Goal: Participate in discussion: Engage in conversation with other users on a specific topic

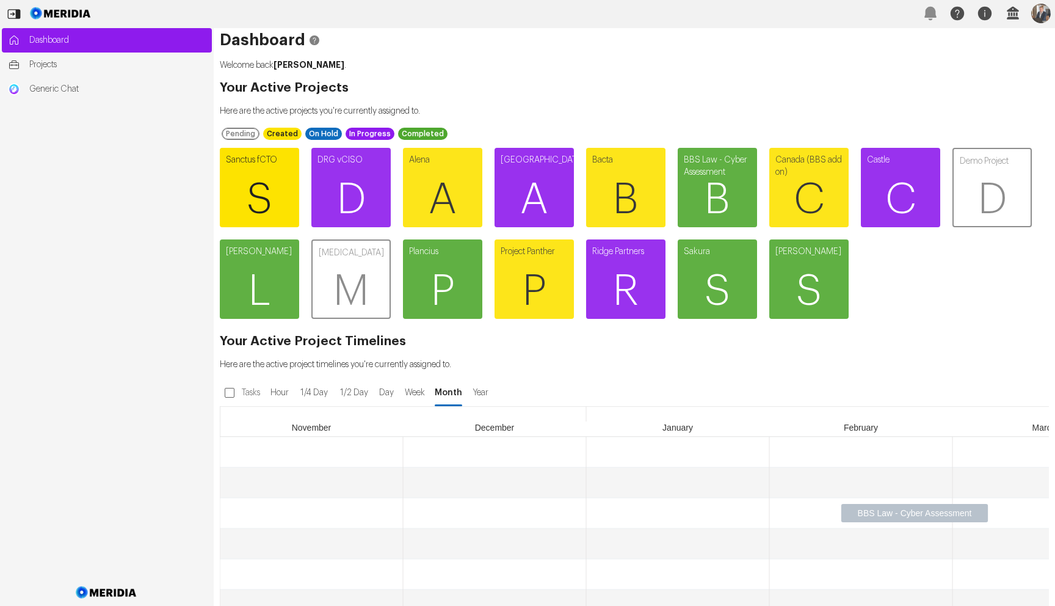
click at [286, 172] on span "S" at bounding box center [259, 199] width 79 height 73
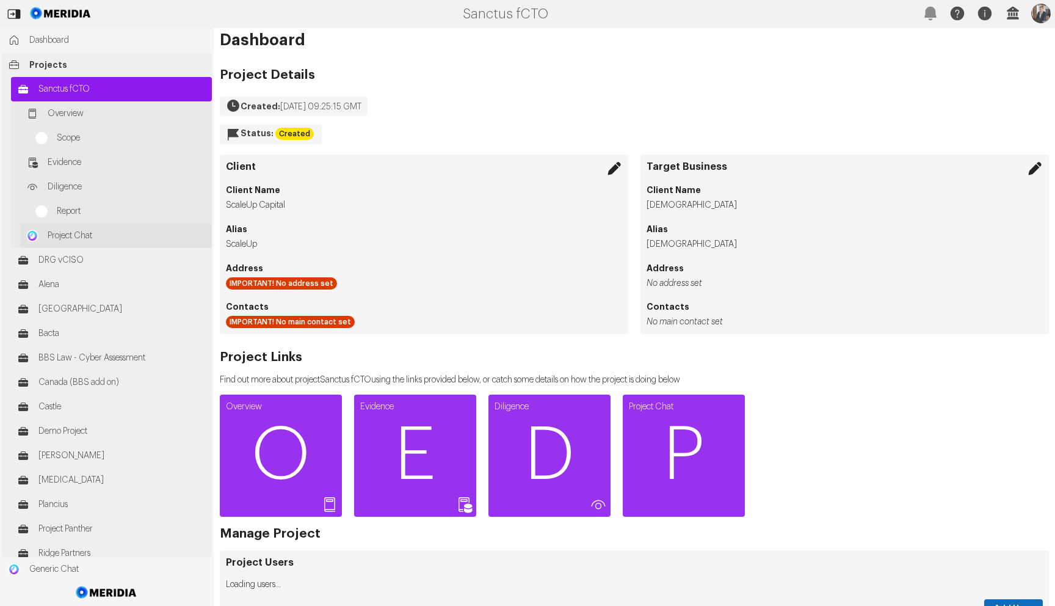
click at [85, 247] on link "Project Chat" at bounding box center [116, 235] width 192 height 24
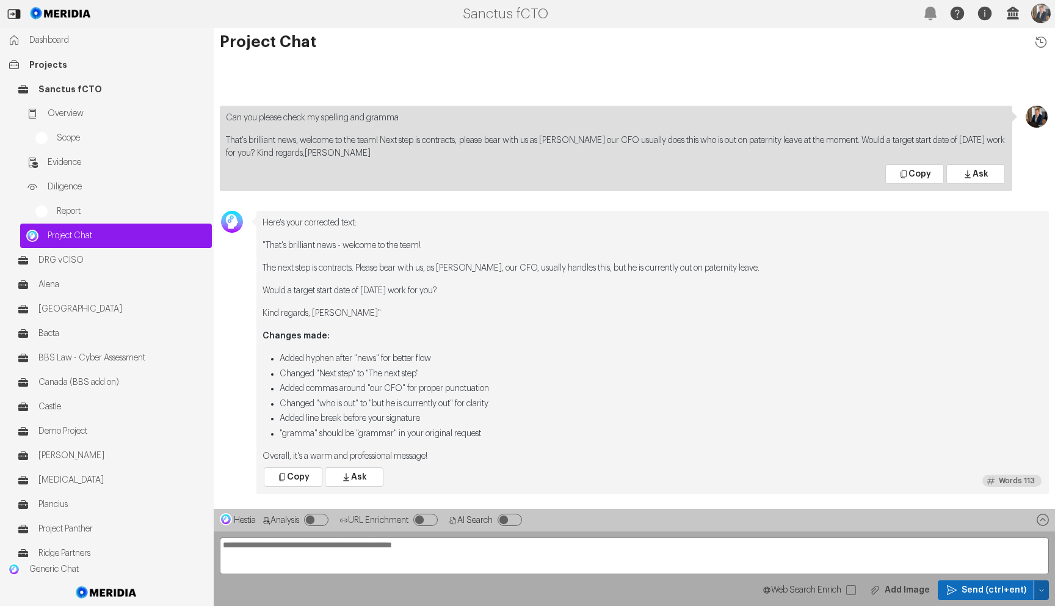
click at [1043, 593] on button "button" at bounding box center [1041, 590] width 15 height 20
drag, startPoint x: 983, startPoint y: 504, endPoint x: 1008, endPoint y: 535, distance: 39.6
click at [983, 504] on span "Clear Chat Sesssion" at bounding box center [990, 505] width 93 height 12
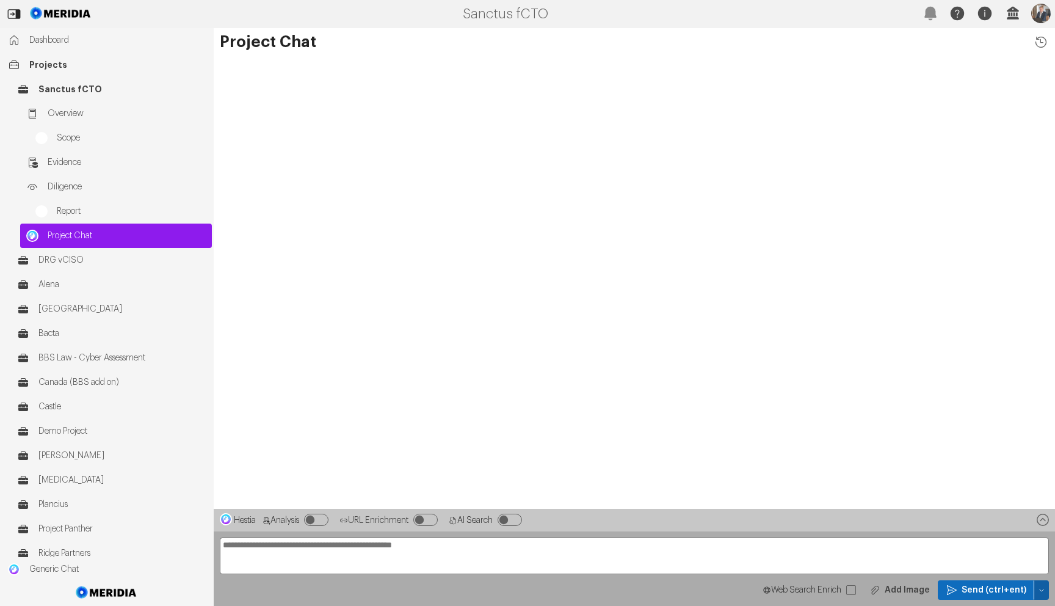
click at [1038, 592] on icon "button" at bounding box center [1041, 589] width 7 height 7
click at [997, 572] on span "Temp Prompt Document + 0" at bounding box center [990, 567] width 93 height 12
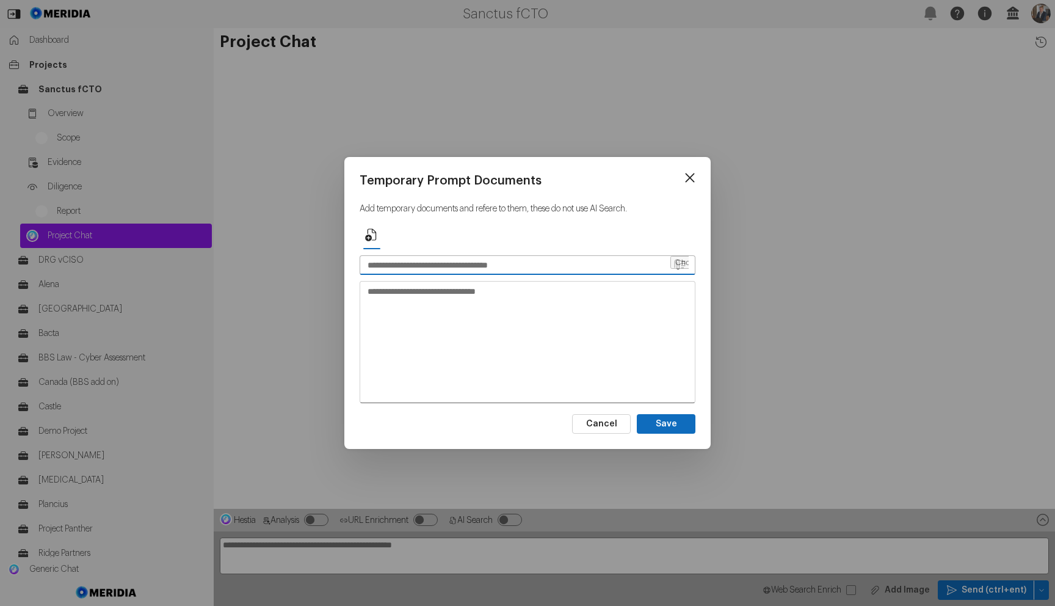
click at [674, 265] on input "file" at bounding box center [679, 265] width 18 height 18
type input "**********"
type textarea "**********"
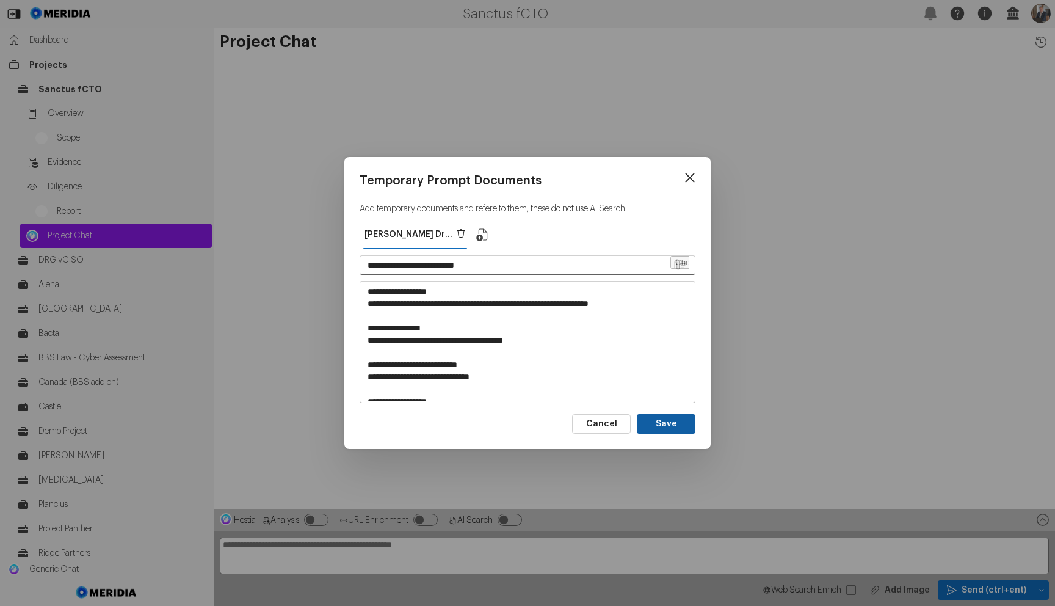
click at [655, 421] on button "Save" at bounding box center [666, 424] width 59 height 20
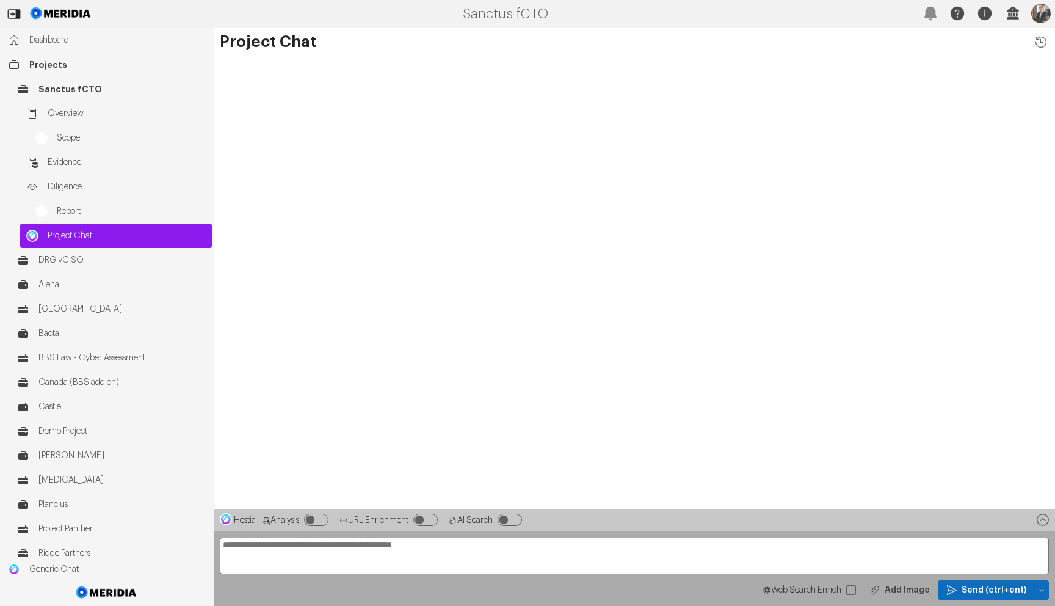
click at [477, 533] on div "Prompt length good (0) Web Search Enrich Add Image Send (ctrl+ent)" at bounding box center [634, 568] width 841 height 74
click at [472, 541] on textarea at bounding box center [634, 555] width 829 height 37
type textarea "**********"
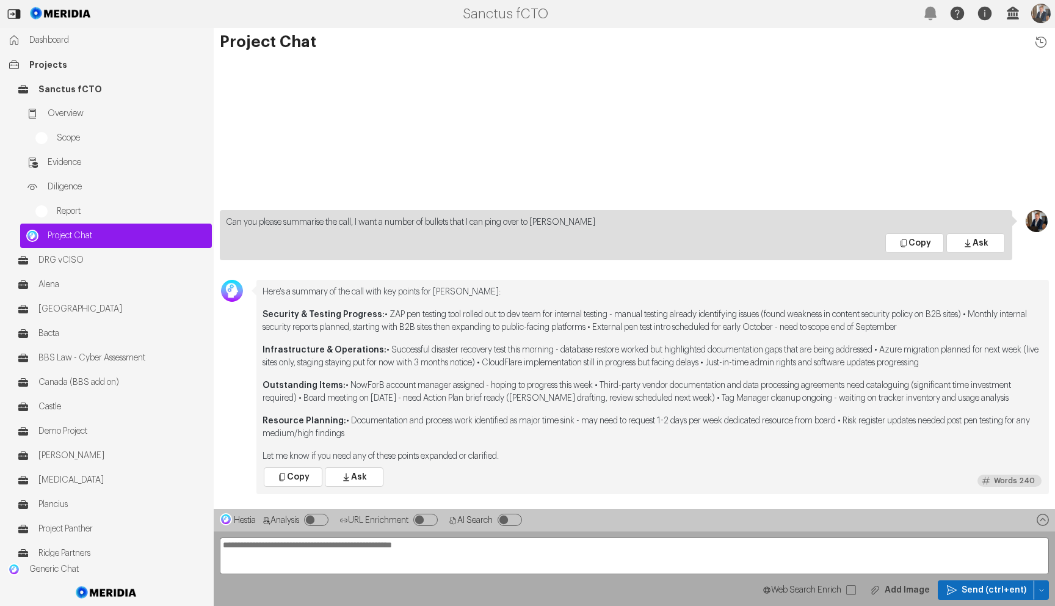
drag, startPoint x: 402, startPoint y: 432, endPoint x: 257, endPoint y: 305, distance: 192.5
click at [257, 305] on div "Here's a summary of the call with key points for [PERSON_NAME]: Security & Test…" at bounding box center [652, 387] width 792 height 214
copy div "Loremips & Dolorsi Ametcons: • ADI eli seddoei temp incidi utl et dol magn ali …"
click at [593, 130] on div "Can you please summarise the call, I want a number of bullets that I can ping o…" at bounding box center [634, 282] width 841 height 452
